Goal: Task Accomplishment & Management: Manage account settings

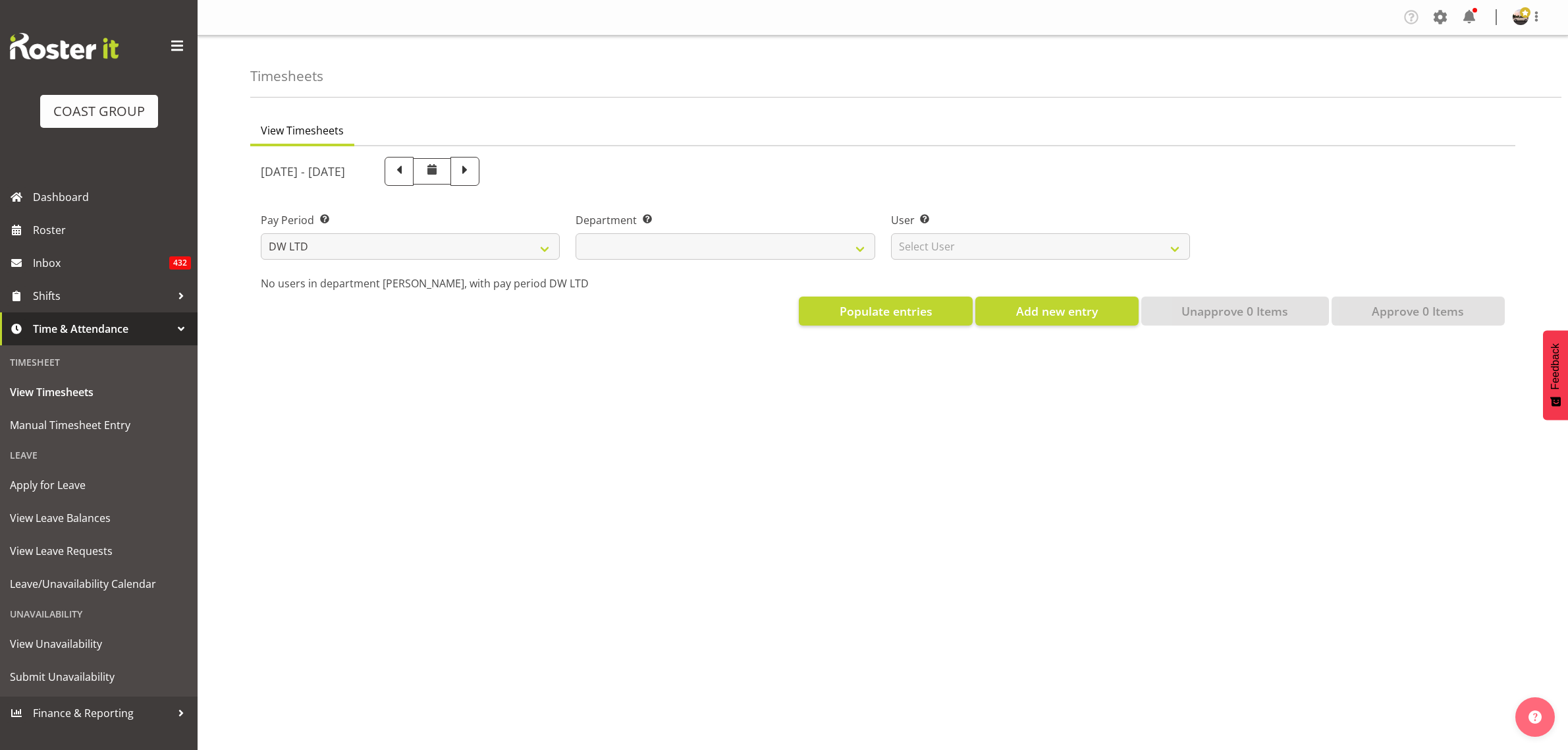
select select "8"
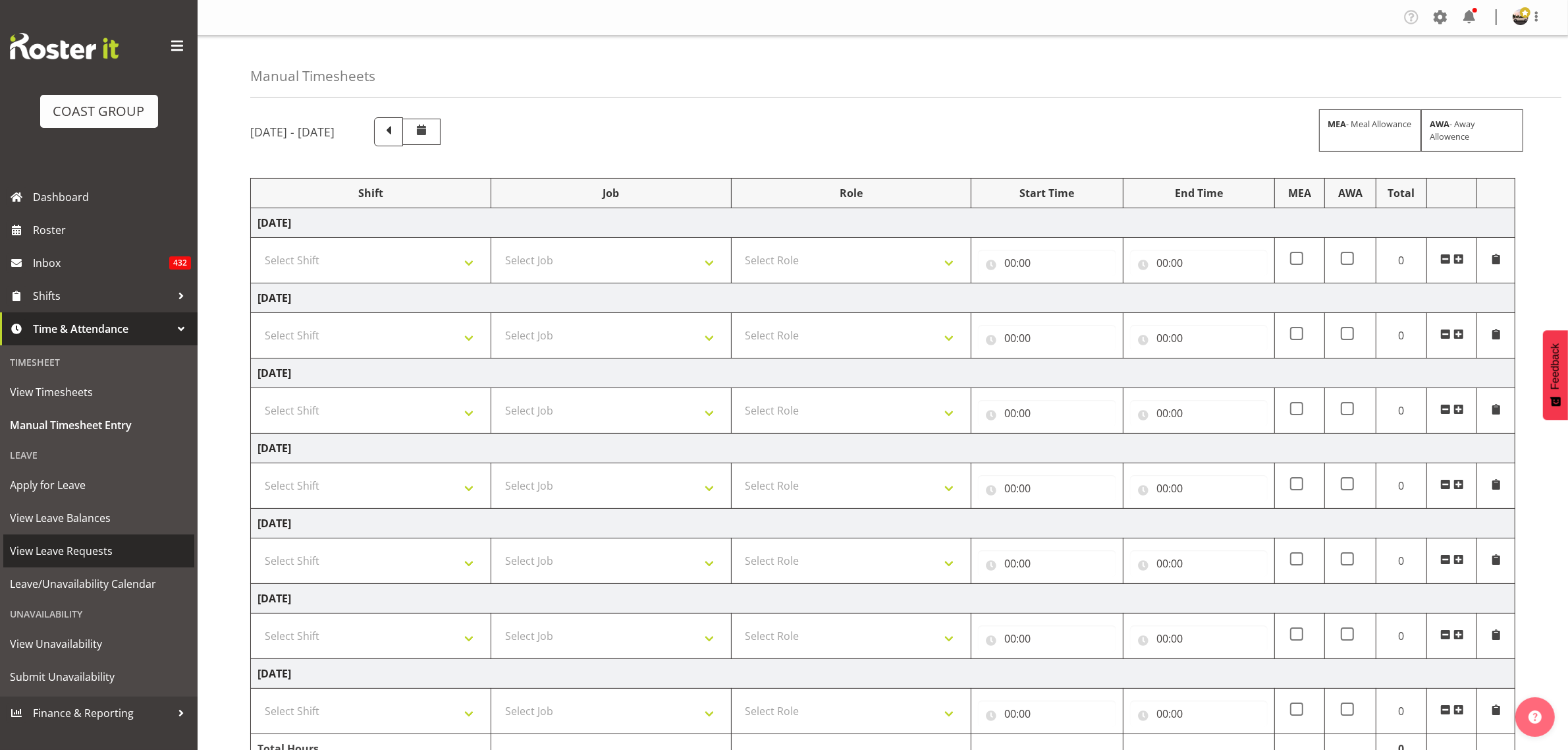
click at [86, 555] on span "View Leave Requests" at bounding box center [99, 551] width 178 height 20
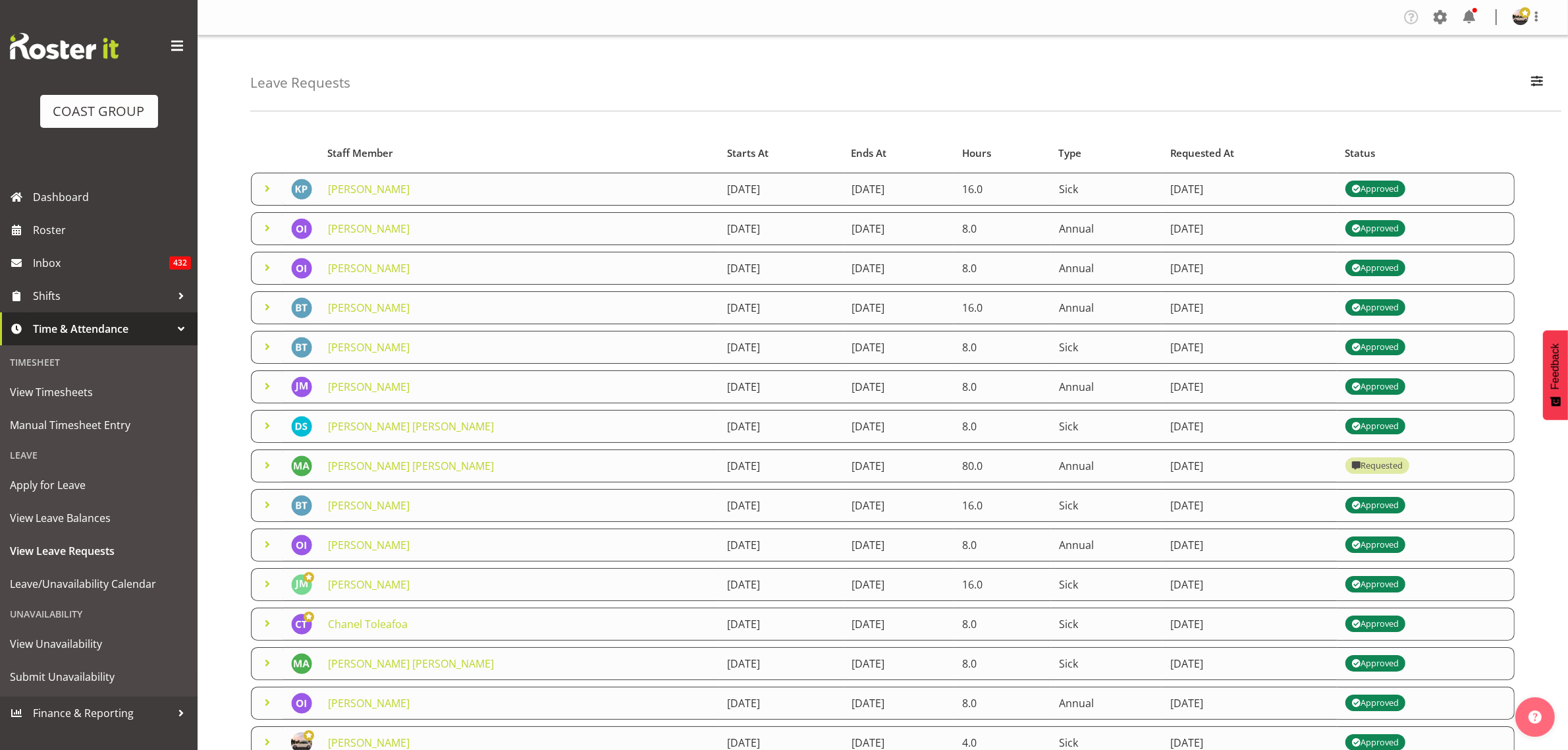
click at [269, 463] on span at bounding box center [267, 465] width 16 height 16
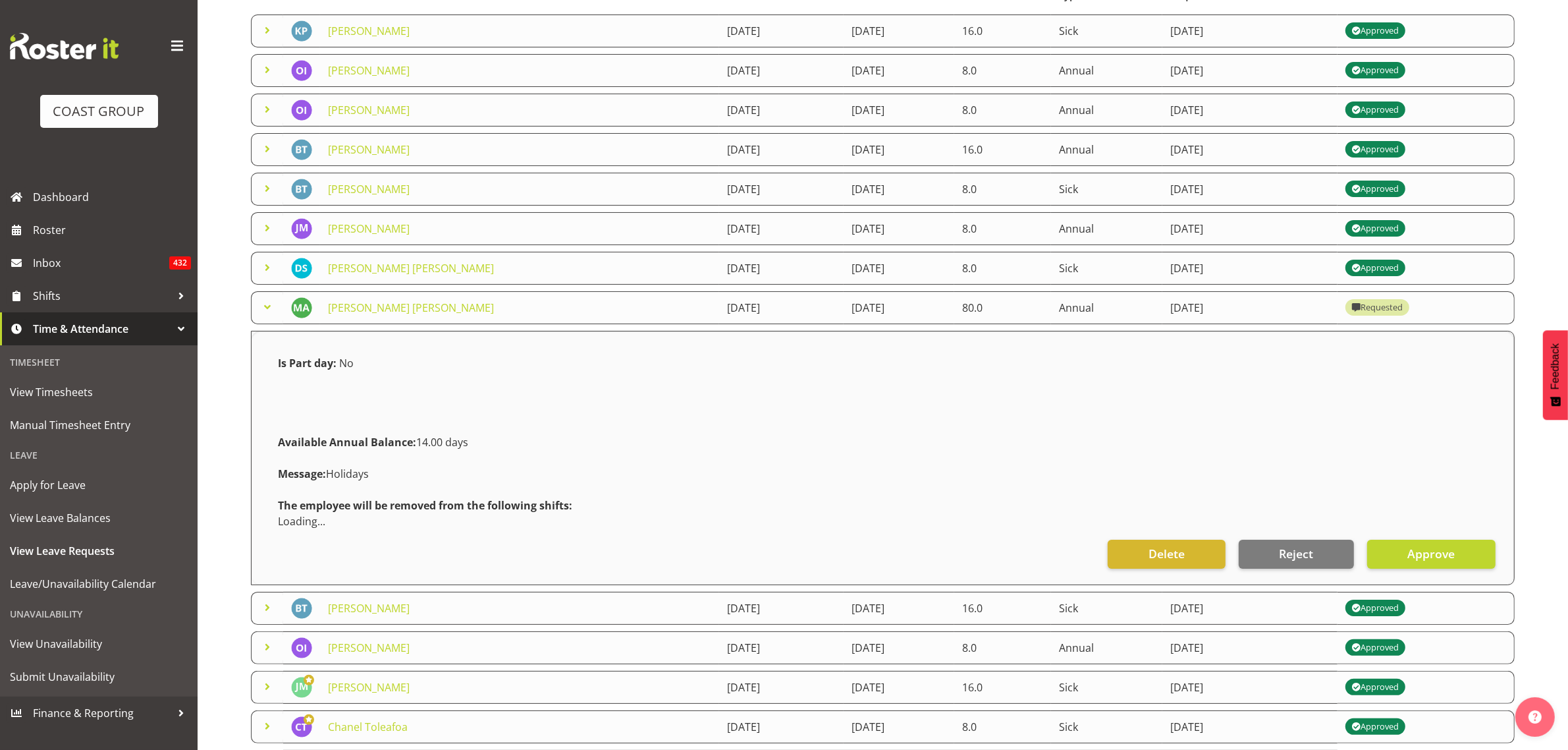
scroll to position [165, 0]
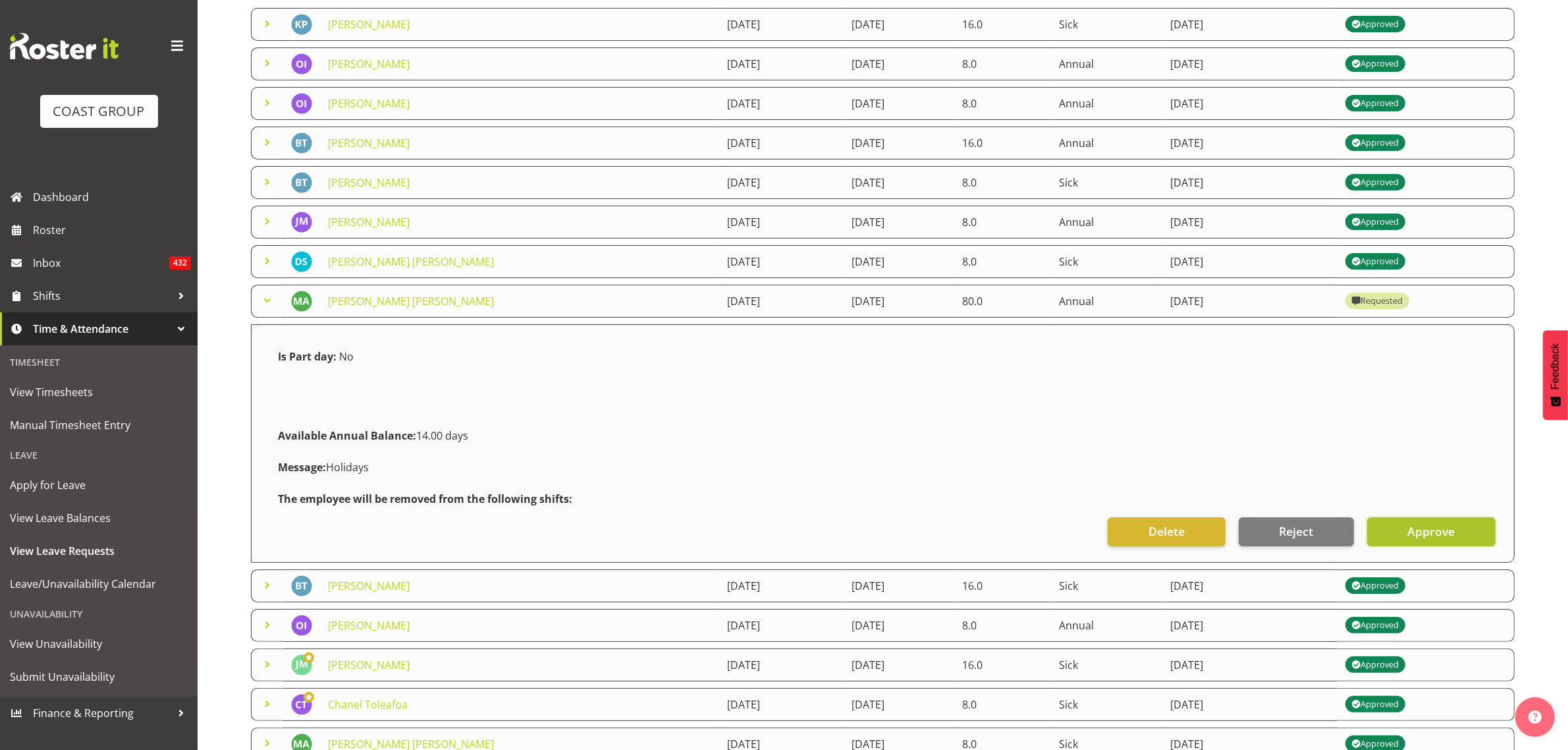
click at [1447, 537] on span "Approve" at bounding box center [1431, 531] width 47 height 17
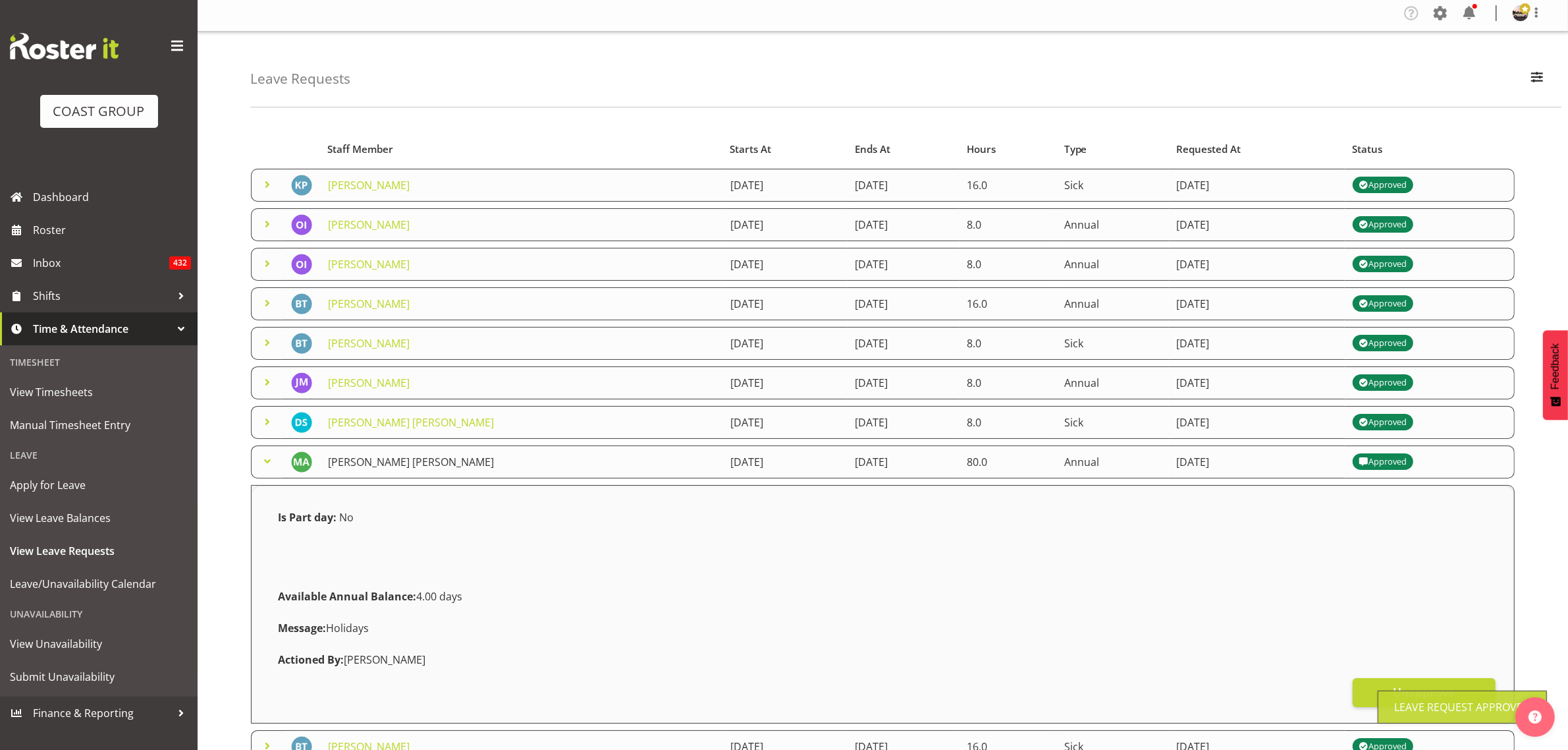
scroll to position [0, 0]
